Goal: Obtain resource: Download file/media

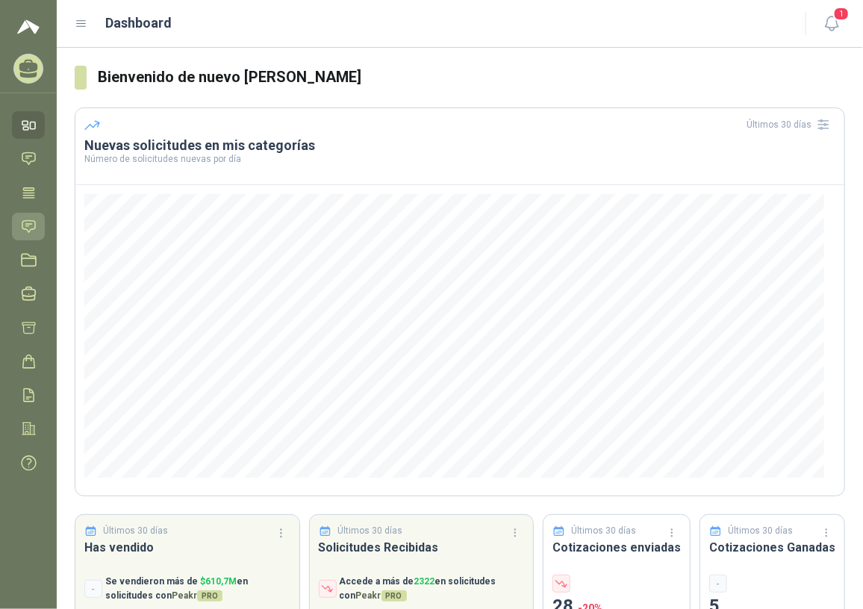
click at [25, 216] on link "Solicitudes" at bounding box center [28, 227] width 33 height 28
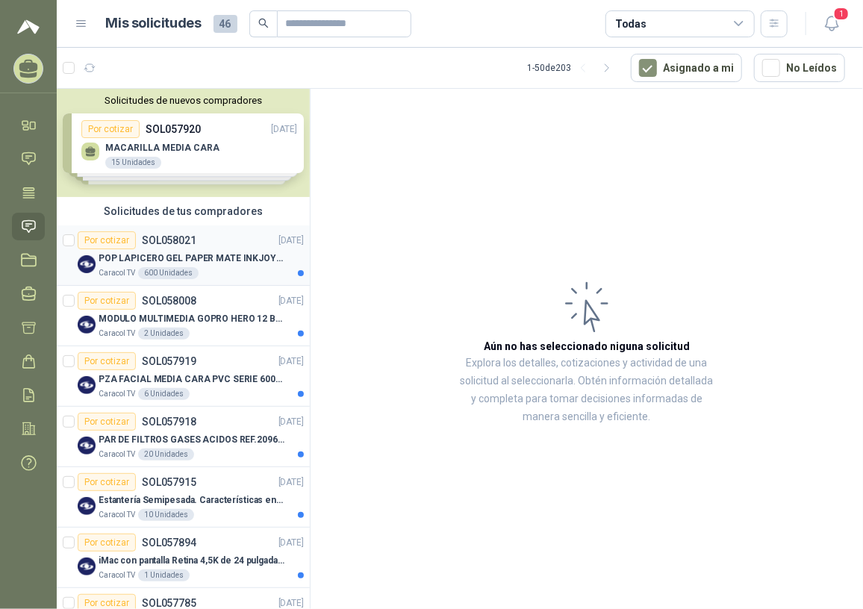
click at [178, 249] on div "POP LAPICERO GEL PAPER MATE INKJOY 0.7 (Revisar el adjunto)" at bounding box center [201, 258] width 205 height 18
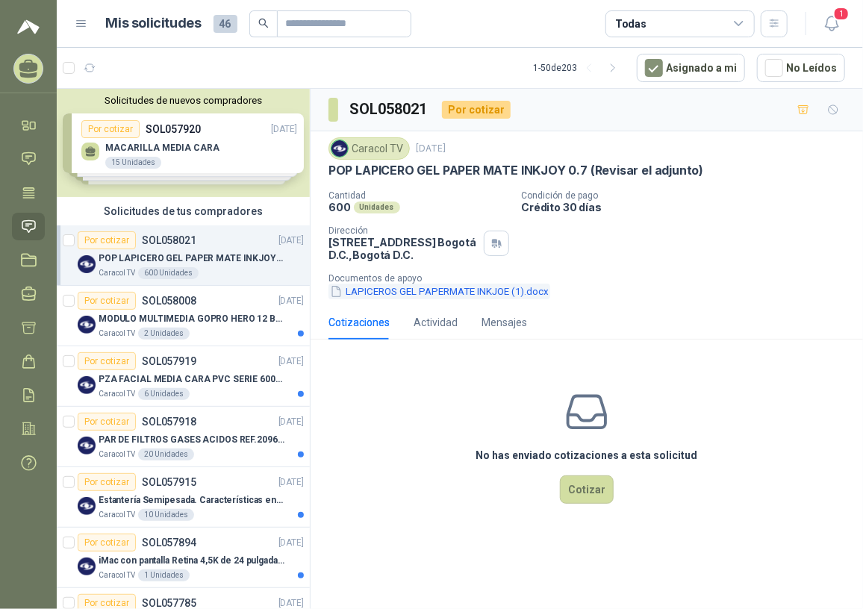
click at [482, 288] on button "LAPICEROS GEL PAPERMATE INKJOE (1).docx" at bounding box center [439, 292] width 222 height 16
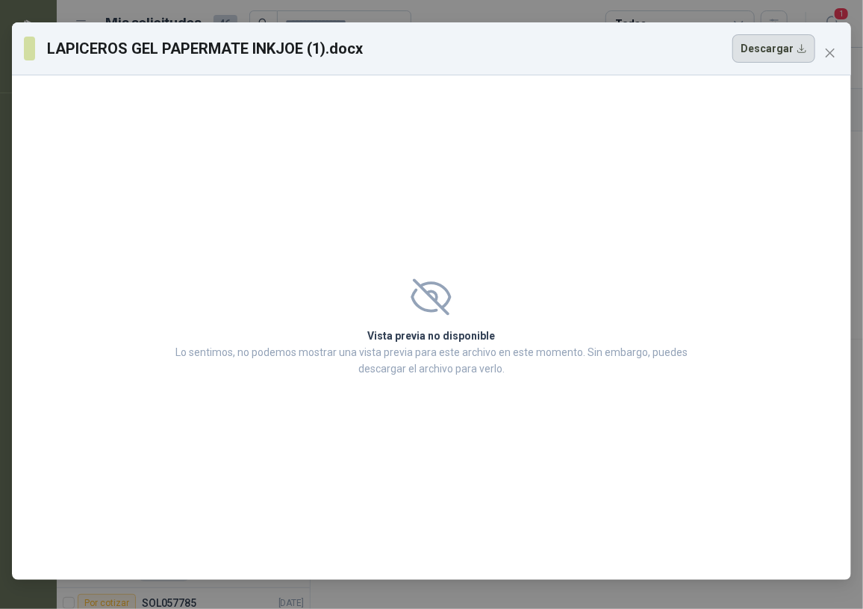
click at [774, 57] on button "Descargar" at bounding box center [773, 48] width 83 height 28
